Goal: Task Accomplishment & Management: Manage account settings

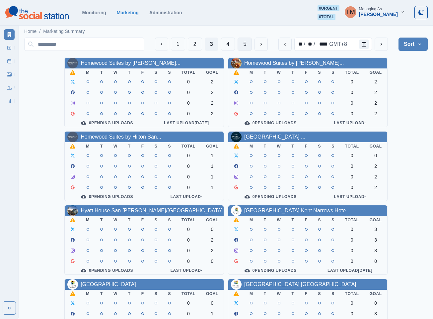
click at [245, 44] on button "5" at bounding box center [245, 44] width 14 height 13
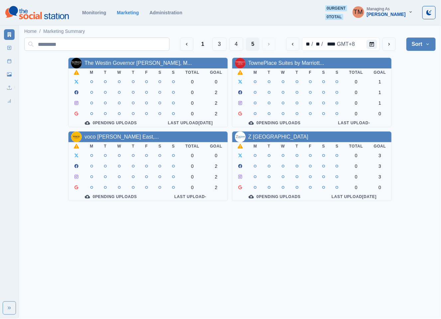
drag, startPoint x: 203, startPoint y: 45, endPoint x: 201, endPoint y: 48, distance: 3.6
click at [203, 45] on button "1" at bounding box center [203, 44] width 14 height 13
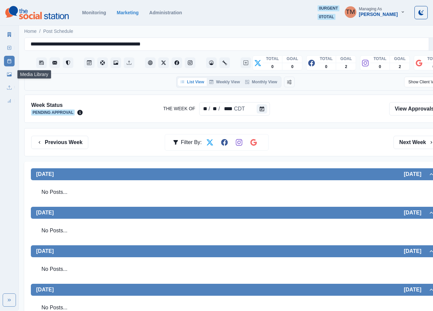
click at [10, 78] on link "Media Library" at bounding box center [9, 74] width 11 height 11
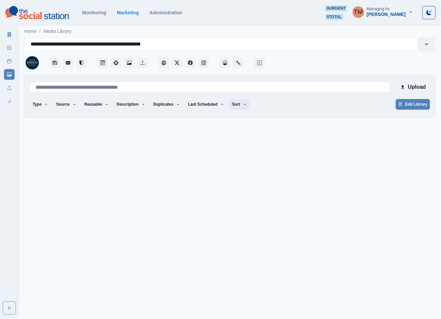
click at [230, 105] on button "Sort" at bounding box center [240, 104] width 20 height 11
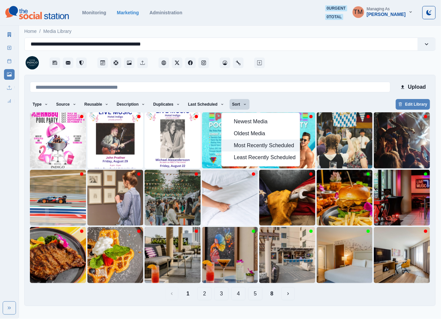
click at [249, 149] on span "Most Recently Scheduled" at bounding box center [265, 145] width 62 height 8
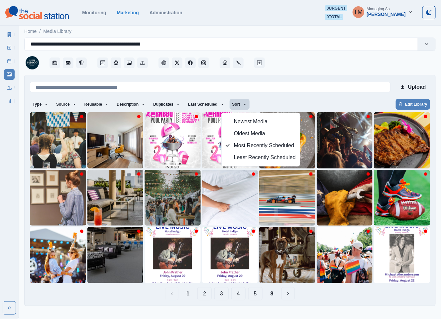
click at [285, 99] on div "Type Any Image Video Source Any Upload Social Manager Found: Instagram Found: G…" at bounding box center [230, 105] width 400 height 12
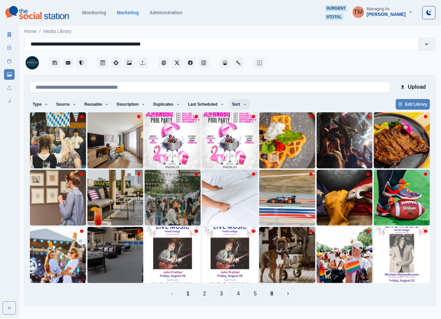
click at [231, 107] on button "Sort" at bounding box center [240, 104] width 20 height 11
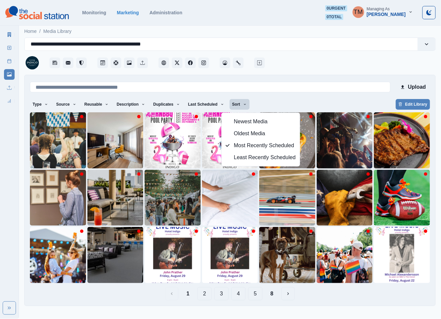
click at [271, 293] on button "8" at bounding box center [272, 293] width 14 height 13
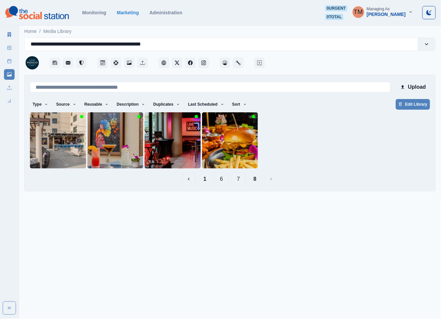
click at [239, 179] on button "7" at bounding box center [238, 178] width 14 height 13
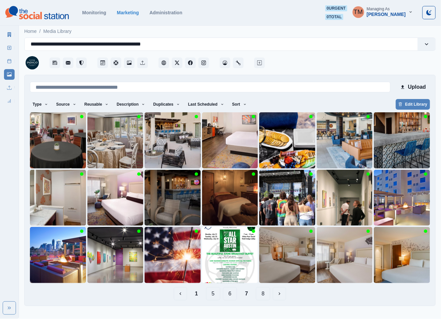
click at [228, 296] on button "6" at bounding box center [230, 293] width 14 height 13
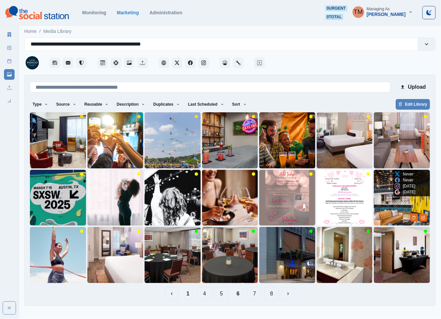
click at [394, 208] on img at bounding box center [402, 198] width 56 height 56
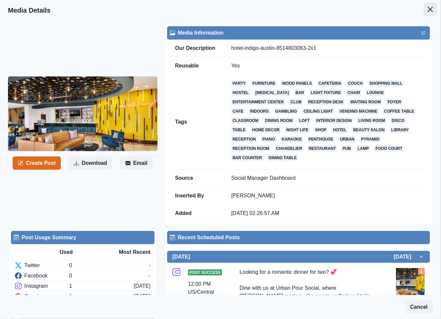
click at [427, 11] on icon "Close" at bounding box center [429, 9] width 5 height 5
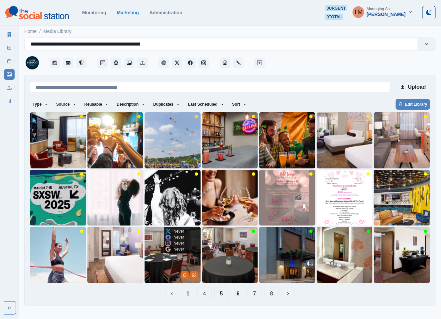
click at [163, 267] on img at bounding box center [172, 255] width 56 height 56
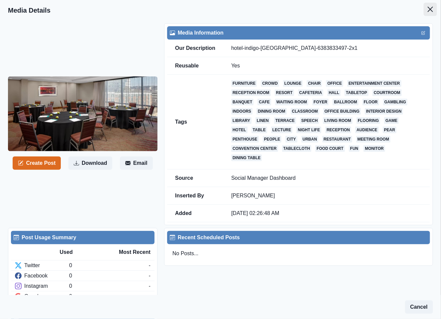
drag, startPoint x: 423, startPoint y: 8, endPoint x: 322, endPoint y: 77, distance: 122.6
click at [427, 8] on icon "Close" at bounding box center [429, 9] width 5 height 5
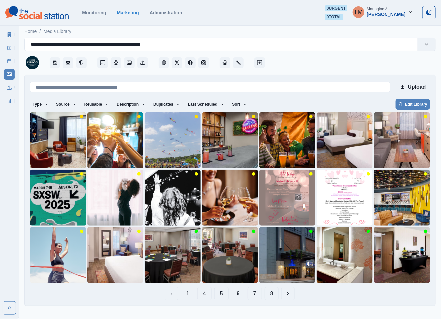
click at [193, 293] on button "1" at bounding box center [188, 293] width 14 height 13
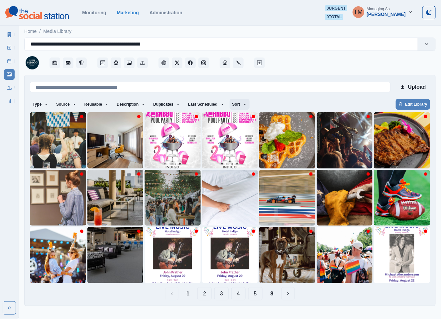
click at [230, 105] on button "Sort" at bounding box center [240, 104] width 20 height 11
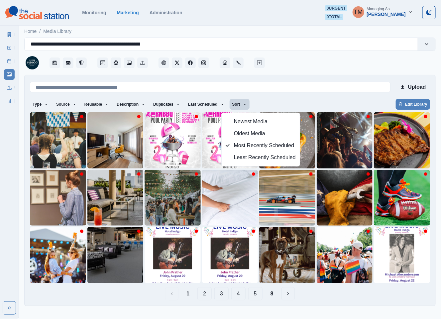
click at [230, 105] on button "Sort" at bounding box center [240, 104] width 20 height 11
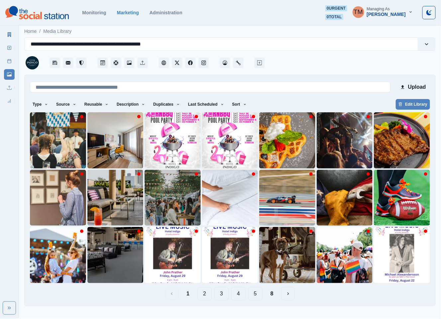
click at [202, 296] on button "2" at bounding box center [204, 293] width 14 height 13
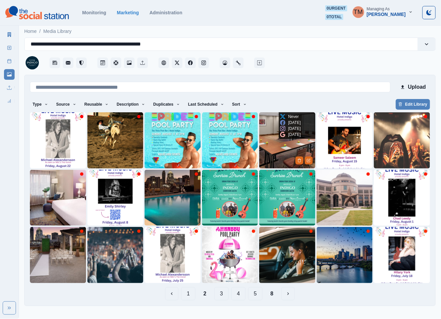
click at [277, 156] on img at bounding box center [287, 140] width 56 height 56
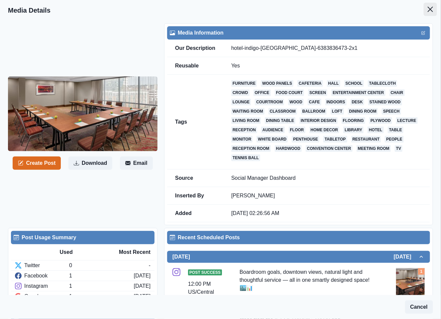
click at [427, 11] on icon "Close" at bounding box center [429, 9] width 5 height 5
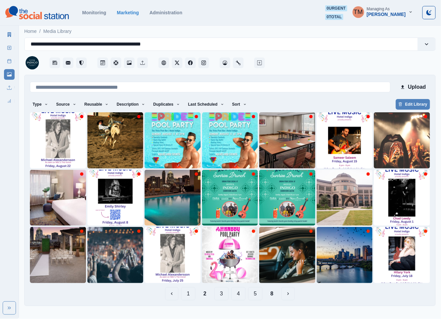
click at [8, 33] on icon at bounding box center [10, 34] width 4 height 5
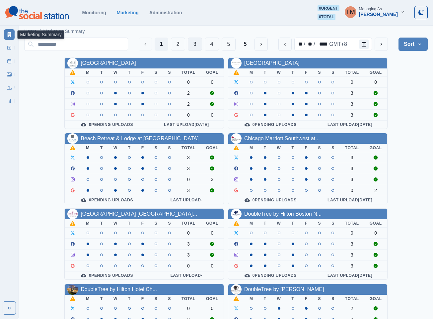
click at [191, 43] on button "3" at bounding box center [195, 44] width 14 height 13
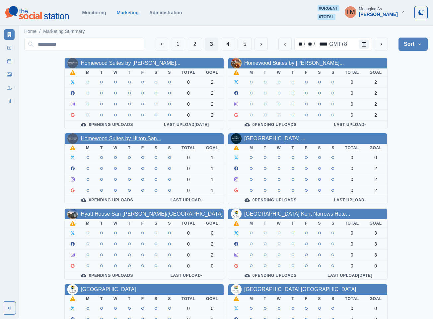
click at [152, 141] on link "Homewood Suites by Hilton San..." at bounding box center [121, 139] width 81 height 6
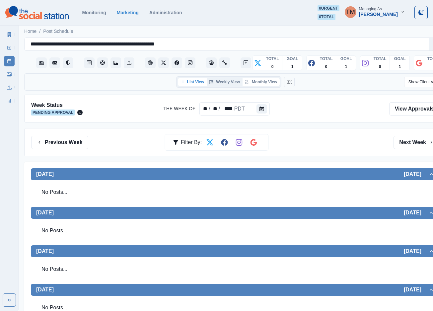
click at [258, 81] on button "Monthly View" at bounding box center [261, 82] width 37 height 8
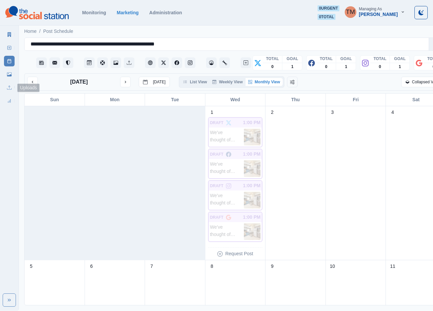
click at [10, 77] on link "Media Library" at bounding box center [9, 74] width 11 height 11
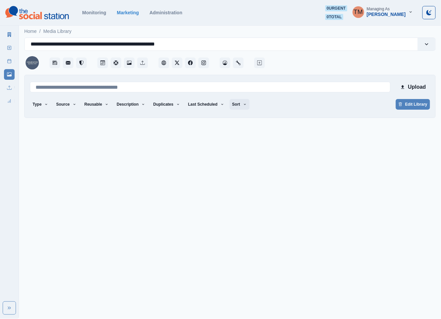
click at [232, 107] on button "Sort" at bounding box center [240, 104] width 20 height 11
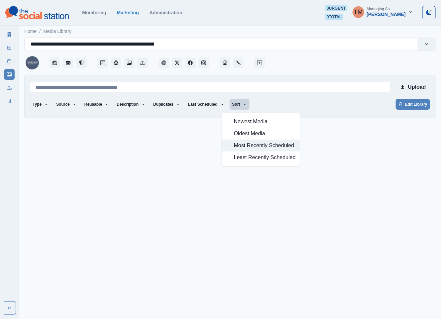
click at [240, 145] on span "Most Recently Scheduled" at bounding box center [265, 145] width 62 height 8
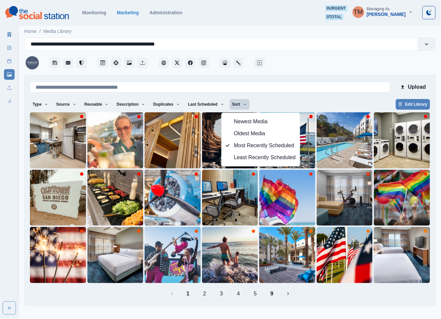
click at [266, 103] on div "Type Any Image Video Source Any Upload Social Manager Found: Instagram Found: G…" at bounding box center [230, 105] width 400 height 12
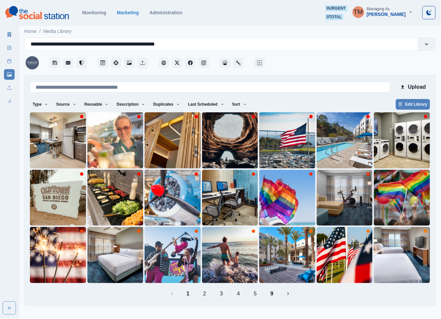
click at [273, 293] on button "9" at bounding box center [272, 293] width 14 height 13
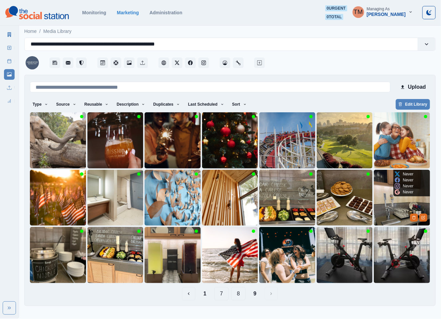
click at [387, 211] on img at bounding box center [402, 198] width 56 height 56
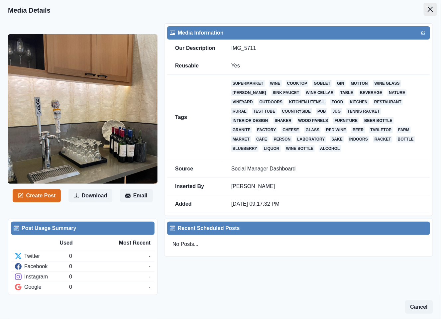
click at [427, 8] on icon "Close" at bounding box center [429, 9] width 5 height 5
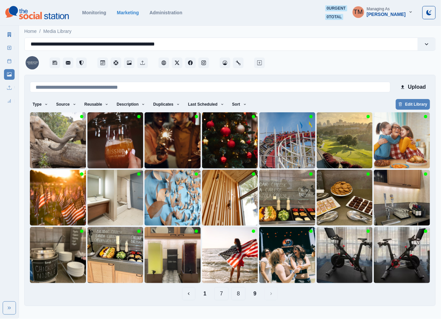
click at [237, 292] on button "8" at bounding box center [238, 293] width 14 height 13
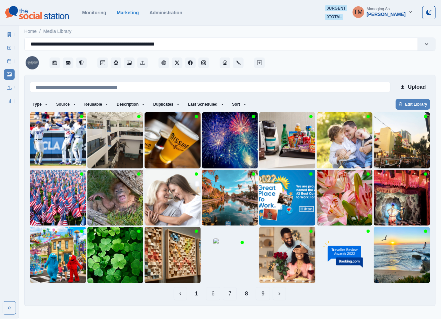
click at [230, 296] on button "7" at bounding box center [230, 293] width 14 height 13
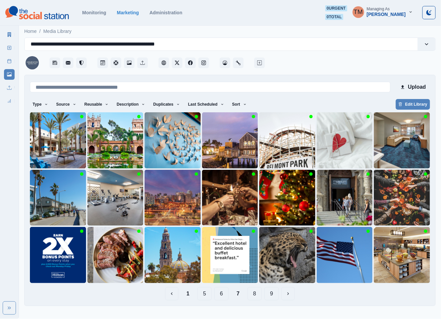
click at [222, 295] on button "6" at bounding box center [221, 293] width 14 height 13
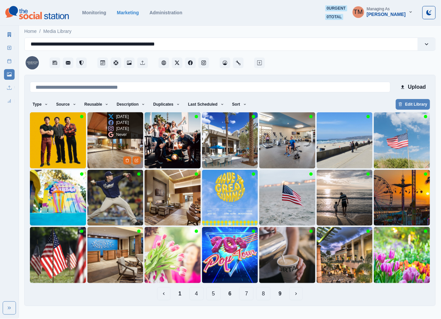
click at [109, 147] on img at bounding box center [115, 140] width 56 height 56
